Goal: Information Seeking & Learning: Check status

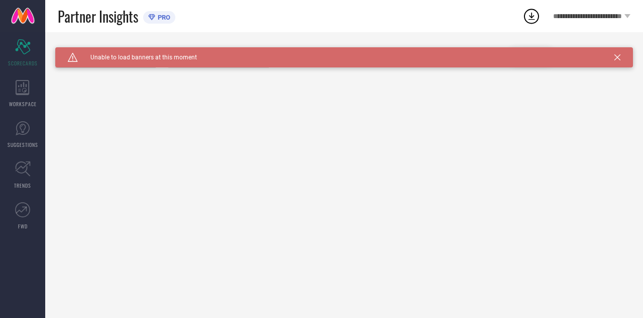
type input "Women-Sarees"
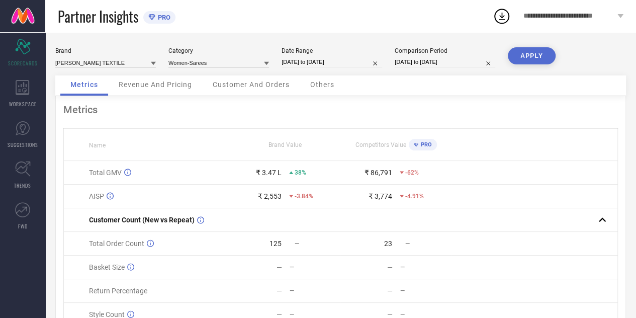
click at [337, 63] on input "[DATE] to [DATE]" at bounding box center [331, 62] width 101 height 11
select select "2"
select select "2025"
select select "3"
select select "2025"
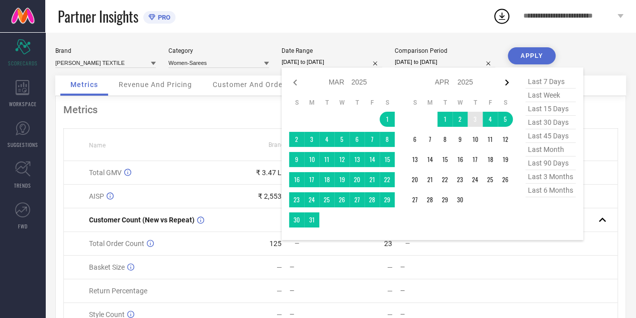
click at [505, 82] on icon at bounding box center [506, 82] width 12 height 12
select select "3"
select select "2025"
select select "4"
select select "2025"
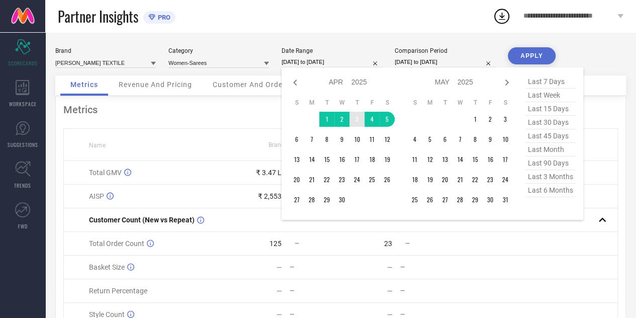
click at [505, 82] on icon at bounding box center [506, 82] width 12 height 12
select select "4"
select select "2025"
select select "5"
select select "2025"
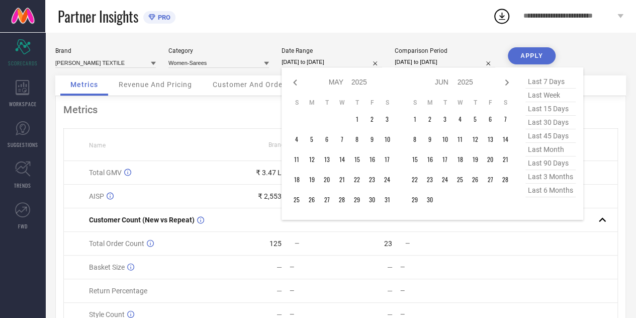
click at [505, 82] on icon at bounding box center [506, 82] width 12 height 12
select select "5"
select select "2025"
select select "6"
select select "2025"
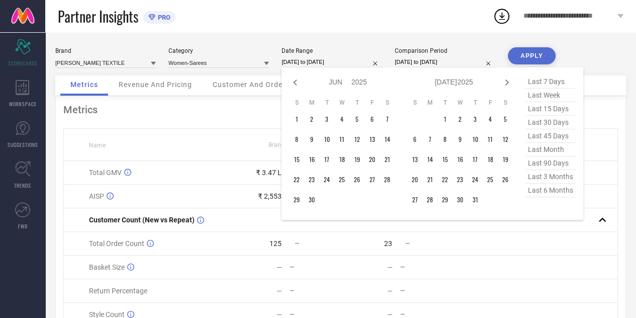
click at [505, 82] on icon at bounding box center [506, 82] width 12 height 12
select select "6"
select select "2025"
select select "7"
select select "2025"
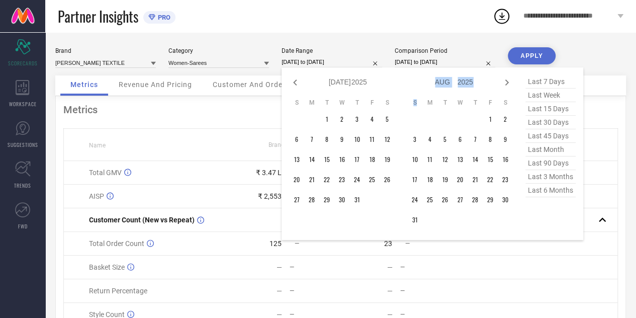
click at [505, 82] on icon at bounding box center [506, 82] width 12 height 12
select select "7"
select select "2025"
select select "8"
select select "2025"
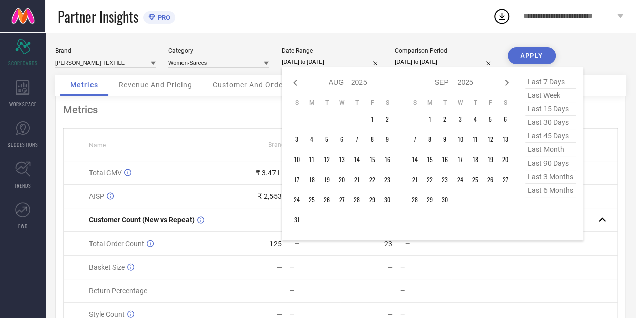
click at [505, 82] on icon at bounding box center [506, 82] width 12 height 12
select select "8"
select select "2025"
select select "9"
select select "2025"
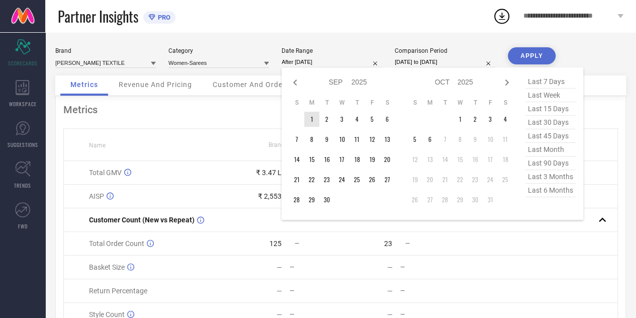
click at [312, 124] on td "1" at bounding box center [311, 119] width 15 height 15
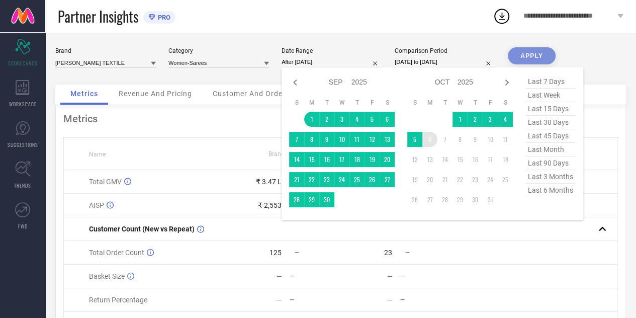
type input "[DATE] to [DATE]"
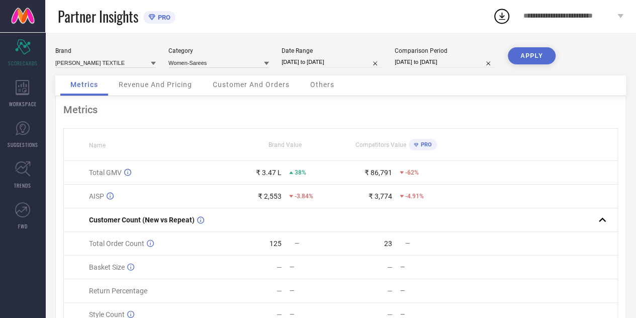
click at [538, 49] on button "APPLY" at bounding box center [532, 55] width 48 height 17
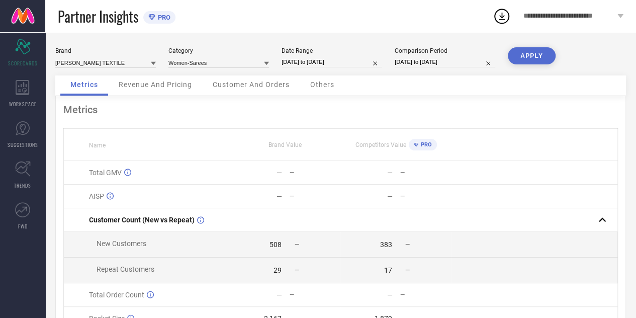
click at [149, 86] on span "Revenue And Pricing" at bounding box center [155, 84] width 73 height 8
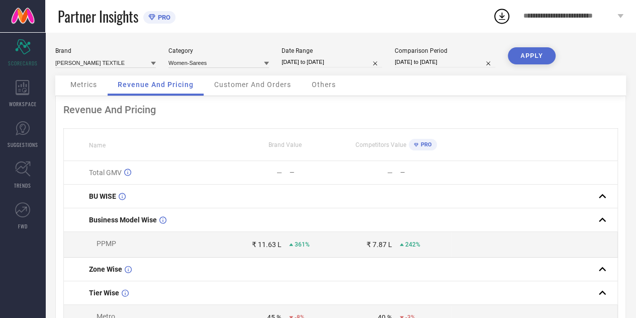
click at [238, 82] on span "Customer And Orders" at bounding box center [252, 84] width 77 height 8
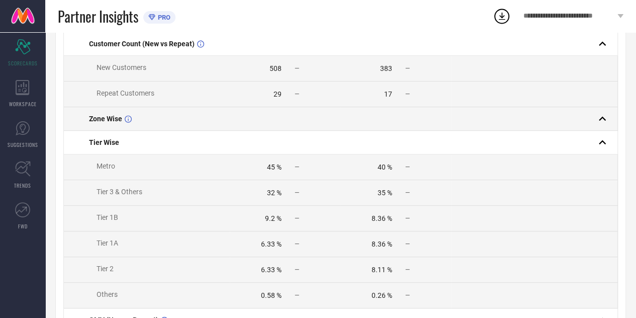
scroll to position [166, 0]
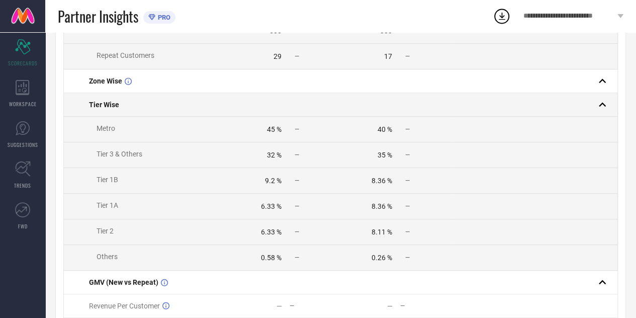
click at [102, 101] on td "Tier Wise" at bounding box center [147, 105] width 166 height 24
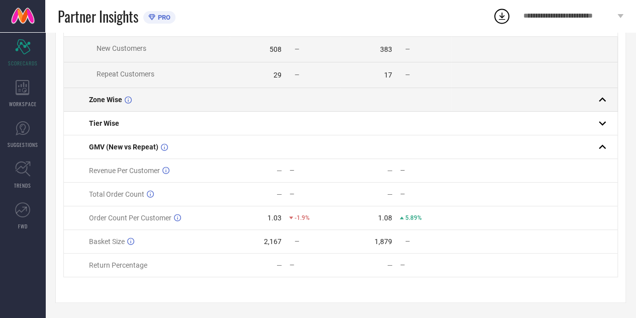
click at [105, 108] on td "Zone Wise" at bounding box center [147, 100] width 166 height 24
click at [604, 106] on td at bounding box center [534, 100] width 166 height 24
click at [593, 96] on div at bounding box center [530, 99] width 157 height 14
click at [602, 96] on rect at bounding box center [602, 99] width 14 height 14
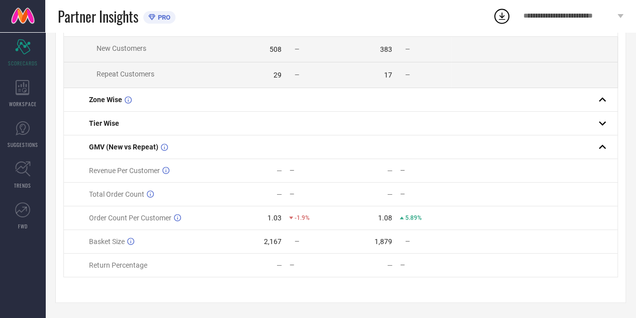
scroll to position [0, 0]
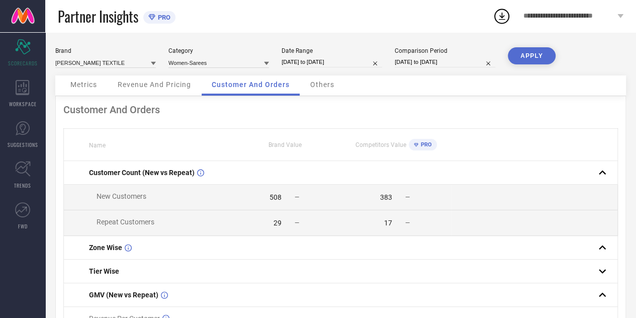
click at [325, 87] on span "Others" at bounding box center [322, 84] width 24 height 8
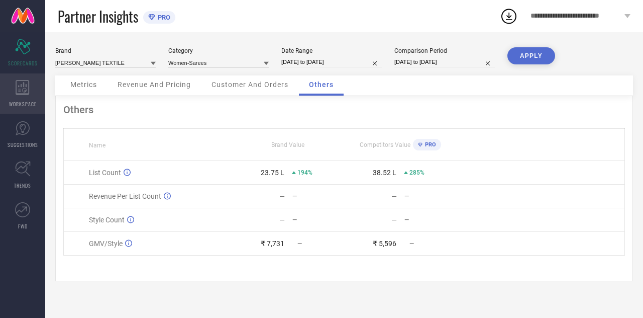
click at [33, 100] on span "WORKSPACE" at bounding box center [23, 104] width 28 height 8
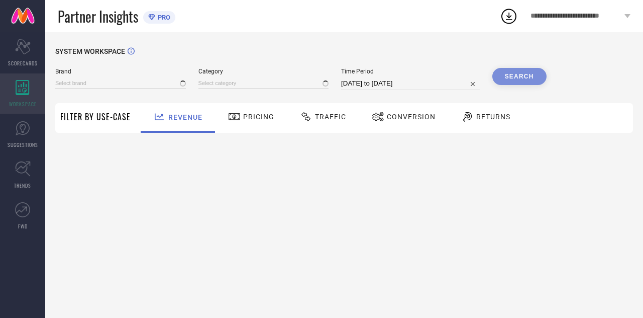
type input "[PERSON_NAME] TEXTILE"
type input "All"
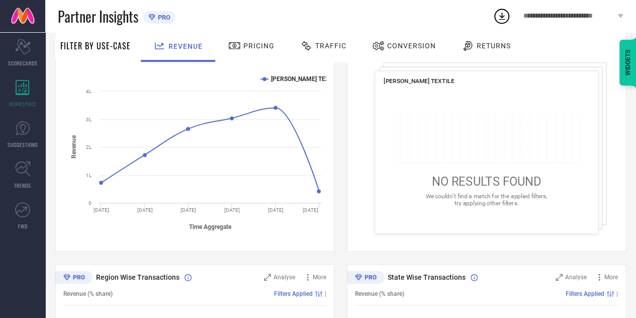
scroll to position [25, 0]
